Goal: Transaction & Acquisition: Subscribe to service/newsletter

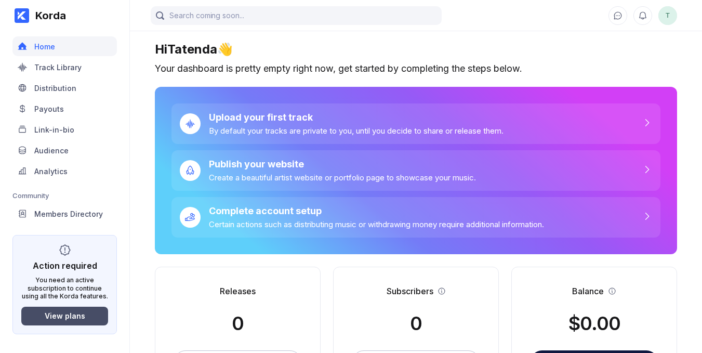
click at [73, 322] on button "View plans" at bounding box center [64, 316] width 87 height 19
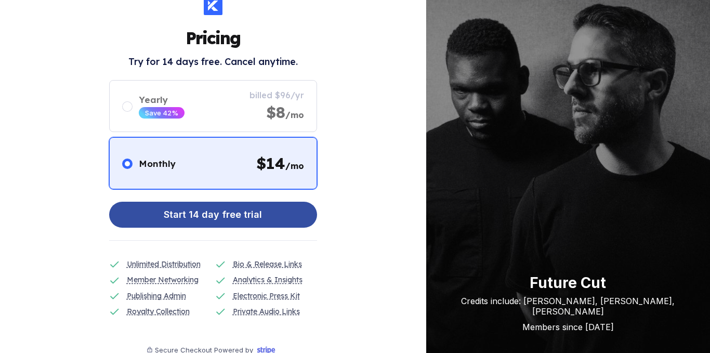
scroll to position [59, 0]
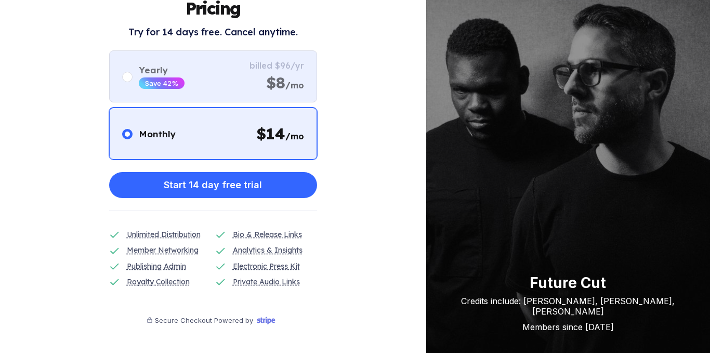
click at [130, 87] on div "Yearly Save 42%" at bounding box center [153, 76] width 62 height 24
radio input "false"
radio input "true"
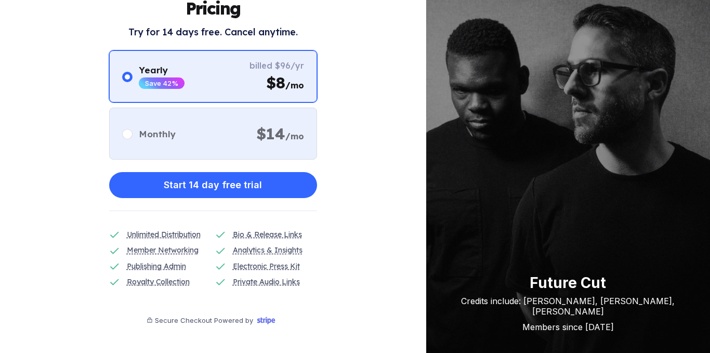
scroll to position [7, 0]
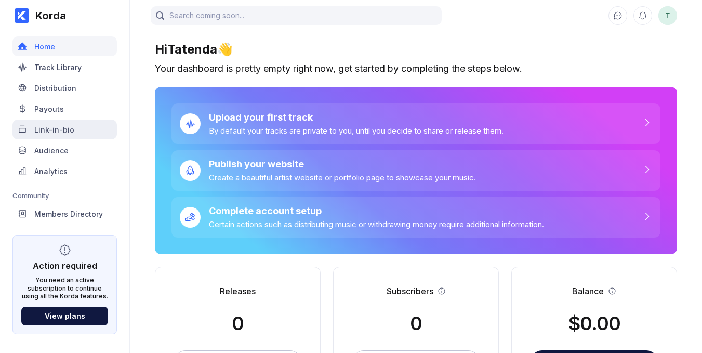
click at [70, 127] on div "Link-in-bio" at bounding box center [54, 129] width 40 height 9
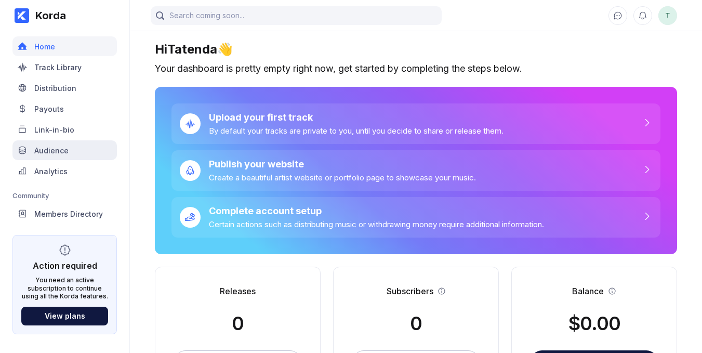
click at [69, 151] on div "Audience" at bounding box center [64, 150] width 104 height 20
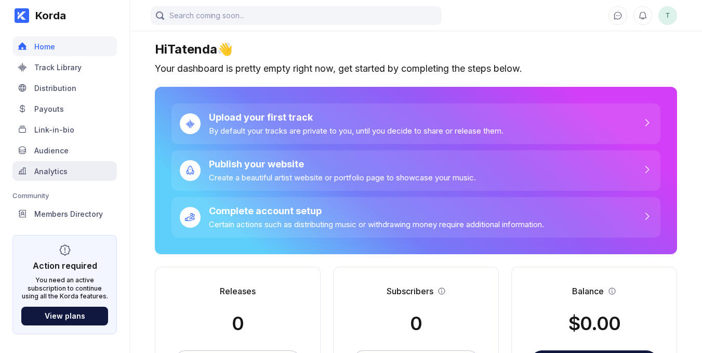
click at [66, 165] on div "Analytics" at bounding box center [64, 171] width 104 height 20
